Goal: Task Accomplishment & Management: Use online tool/utility

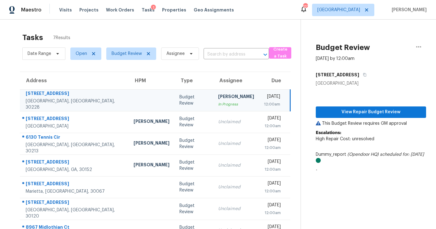
scroll to position [20, 0]
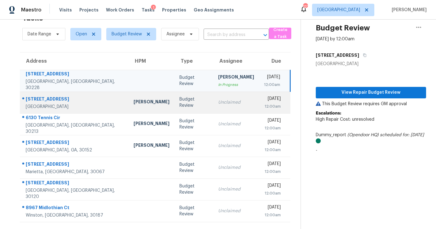
click at [218, 103] on div "Unclaimed" at bounding box center [236, 102] width 36 height 6
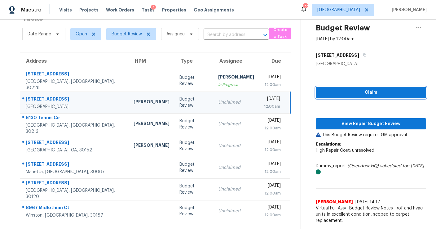
click at [362, 93] on span "Claim" at bounding box center [371, 93] width 100 height 8
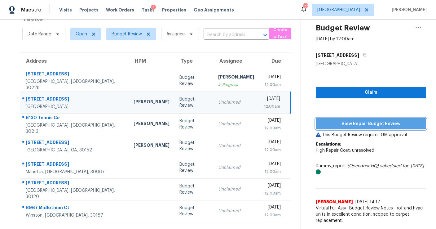
click at [355, 124] on span "View Repair Budget Review" at bounding box center [371, 124] width 100 height 8
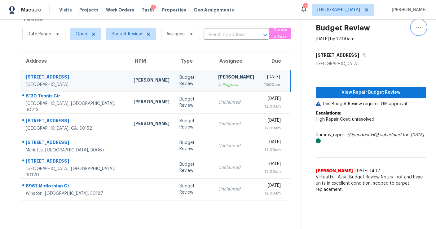
click at [424, 27] on button "button" at bounding box center [418, 27] width 15 height 15
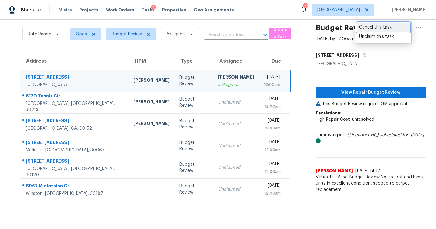
click at [385, 26] on div "Cancel this task" at bounding box center [383, 27] width 48 height 6
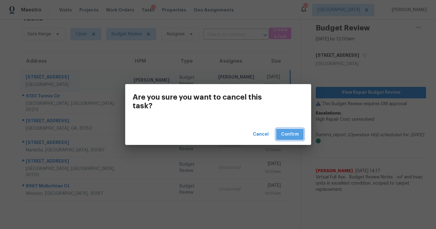
click at [292, 135] on span "Confirm" at bounding box center [290, 134] width 18 height 8
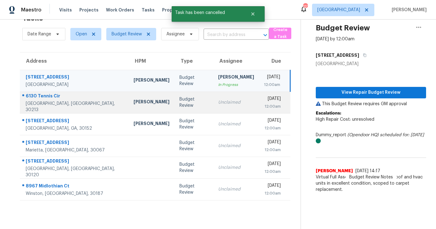
click at [213, 109] on td "Unclaimed" at bounding box center [236, 102] width 46 height 22
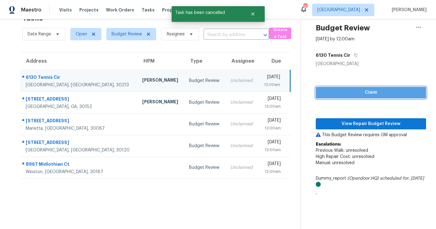
click at [357, 90] on span "Claim" at bounding box center [371, 93] width 100 height 8
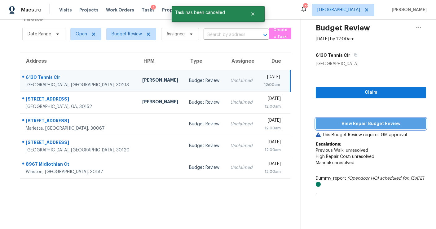
click at [348, 126] on span "View Repair Budget Review" at bounding box center [371, 124] width 100 height 8
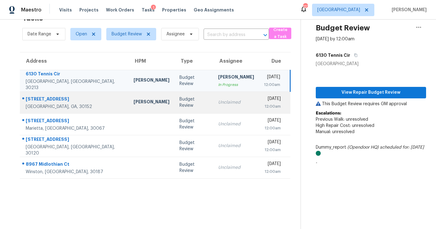
click at [218, 102] on div "Unclaimed" at bounding box center [236, 102] width 36 height 6
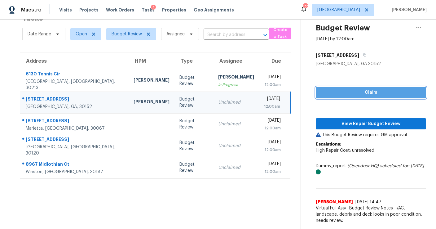
click at [355, 89] on span "Claim" at bounding box center [371, 93] width 100 height 8
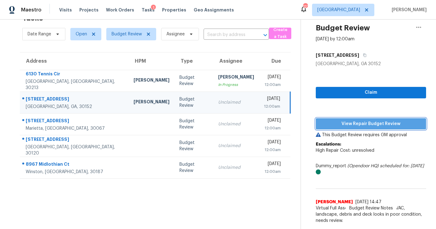
click at [350, 118] on button "View Repair Budget Review" at bounding box center [371, 123] width 110 height 11
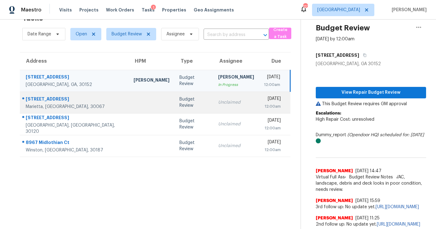
click at [218, 101] on div "Unclaimed" at bounding box center [236, 102] width 36 height 6
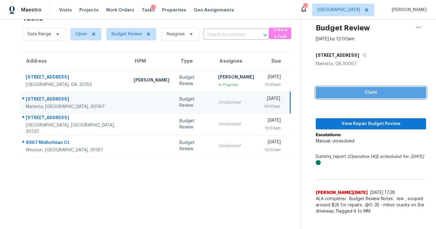
click at [333, 90] on span "Claim" at bounding box center [371, 93] width 100 height 8
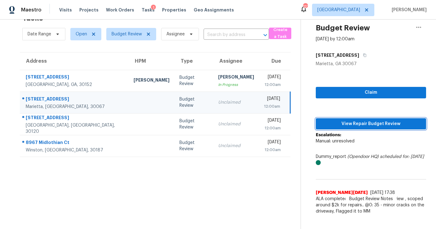
click at [334, 125] on span "View Repair Budget Review" at bounding box center [371, 124] width 100 height 8
